Goal: Task Accomplishment & Management: Complete application form

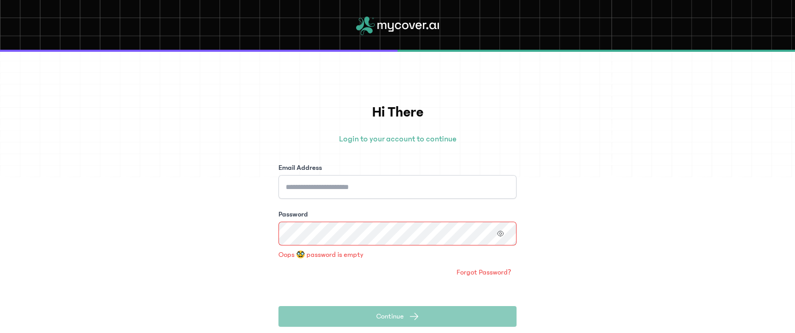
click at [550, 122] on div "Hi There Login to your account to continue Email Address Password Oops 🥸 passwo…" at bounding box center [397, 192] width 795 height 281
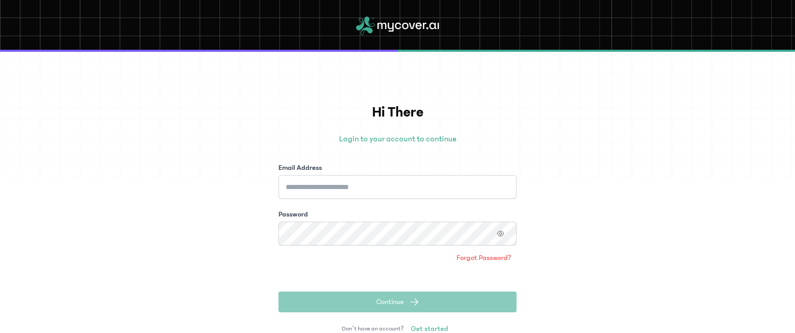
click at [625, 85] on div "Hi There Login to your account to continue Email Address Password Forgot Passwo…" at bounding box center [397, 192] width 795 height 281
click at [341, 190] on input "Email Address" at bounding box center [397, 187] width 238 height 24
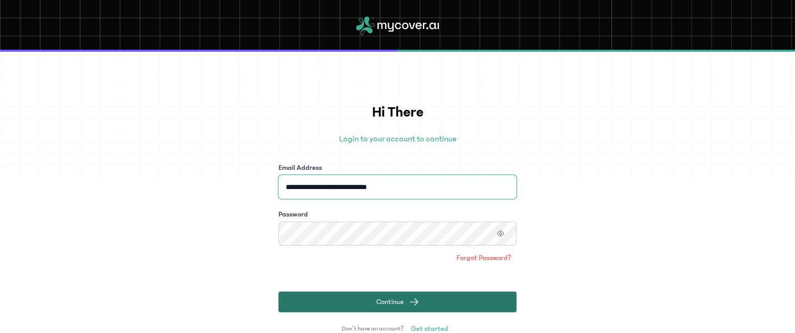
type input "**********"
click at [368, 300] on button "Continue" at bounding box center [397, 301] width 238 height 21
click at [364, 299] on button "Continue" at bounding box center [397, 301] width 238 height 21
